Goal: Find specific page/section: Find specific page/section

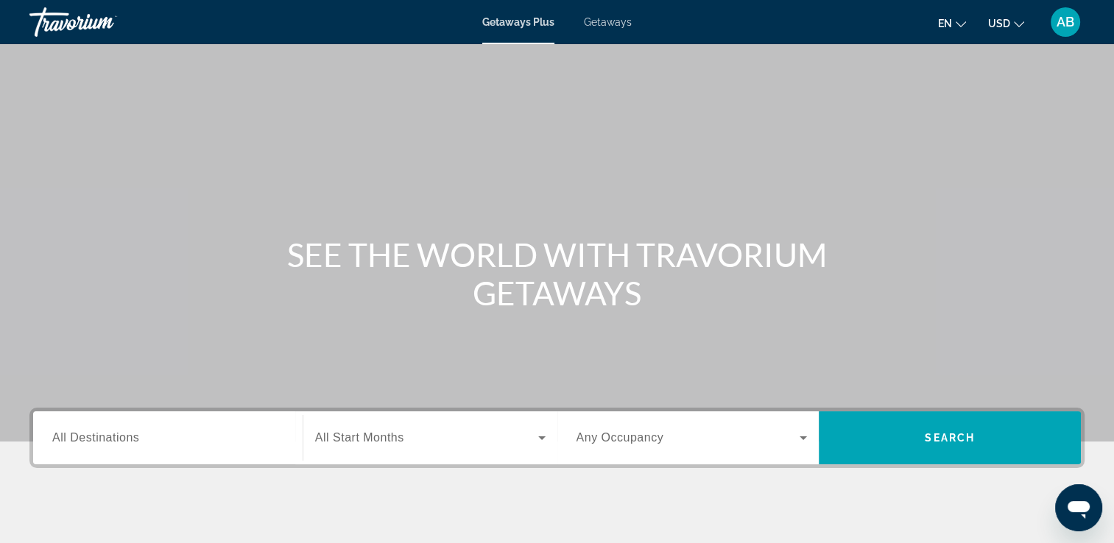
click at [610, 21] on span "Getaways" at bounding box center [608, 22] width 48 height 12
click at [1067, 22] on span "AB" at bounding box center [1065, 22] width 18 height 15
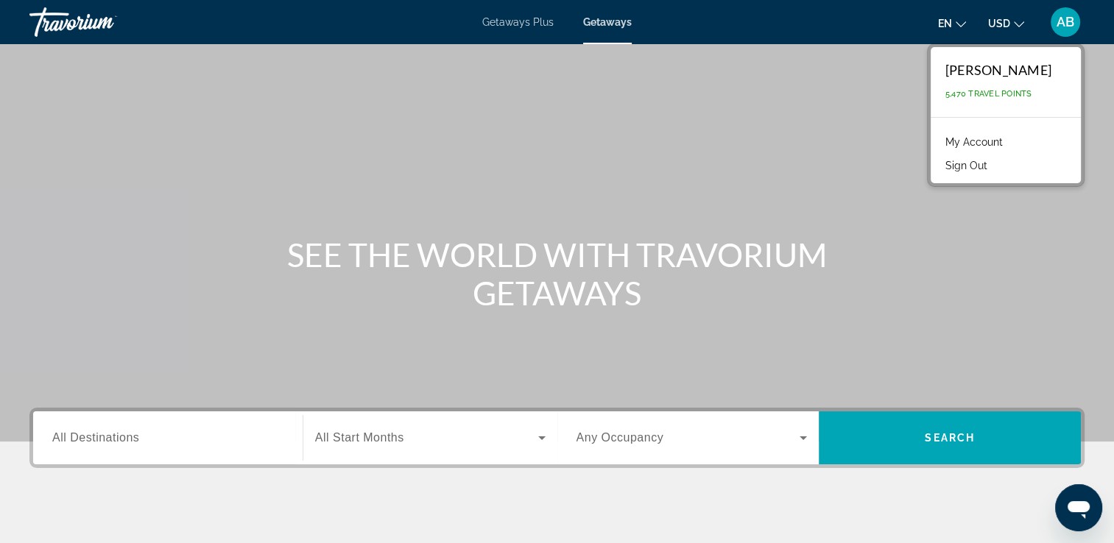
click at [960, 138] on link "My Account" at bounding box center [974, 142] width 72 height 19
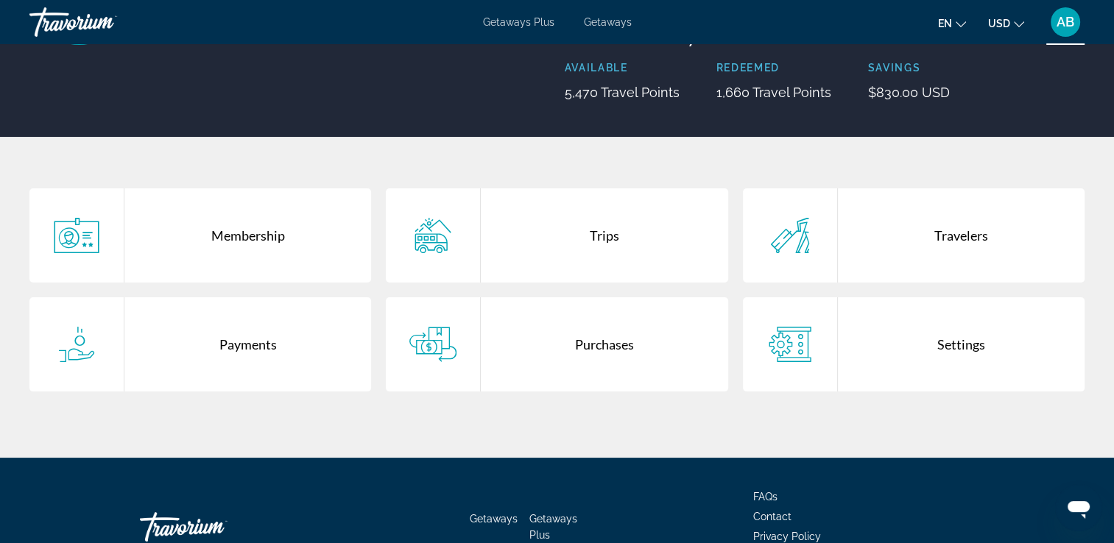
scroll to position [213, 0]
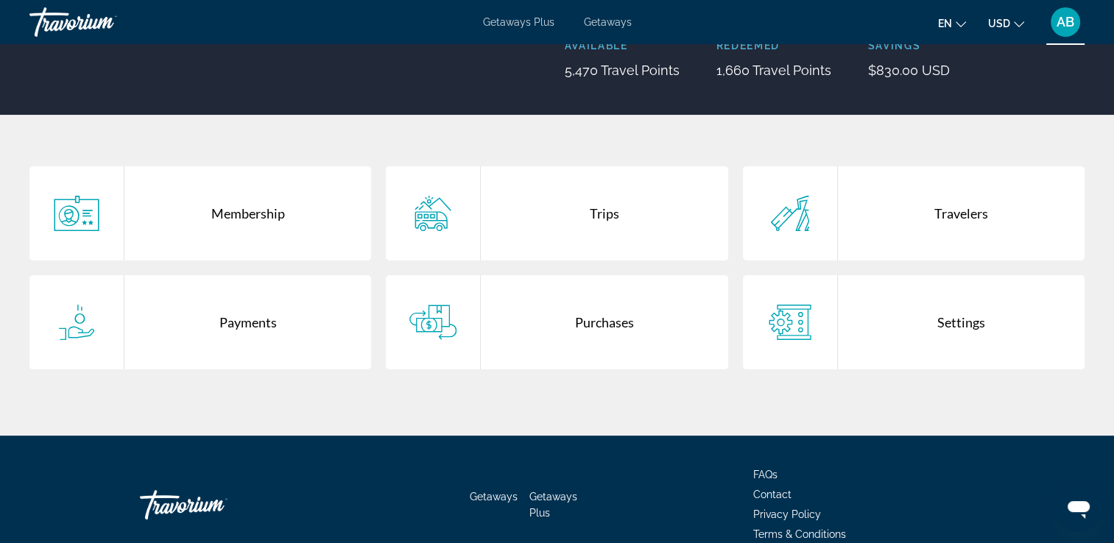
click at [601, 325] on div "Purchases" at bounding box center [604, 322] width 247 height 94
